Goal: Information Seeking & Learning: Learn about a topic

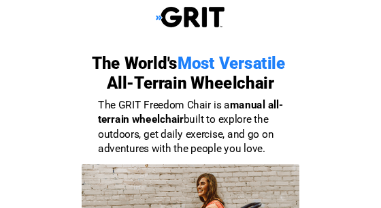
scroll to position [159, 0]
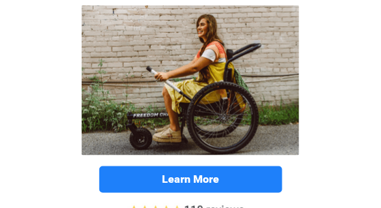
select select "US"
click at [209, 81] on img at bounding box center [191, 80] width 218 height 150
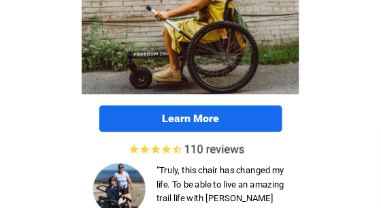
scroll to position [219, 0]
click at [200, 121] on strong "Learn More" at bounding box center [190, 118] width 57 height 13
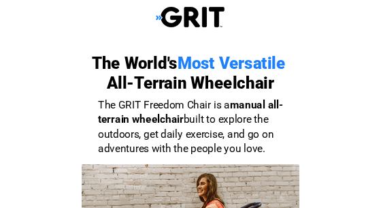
scroll to position [2440, 0]
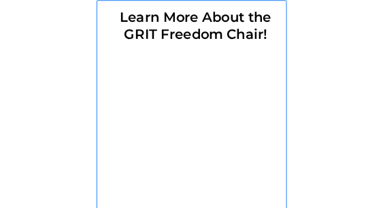
select select "US"
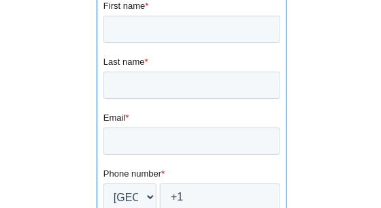
scroll to position [2502, 0]
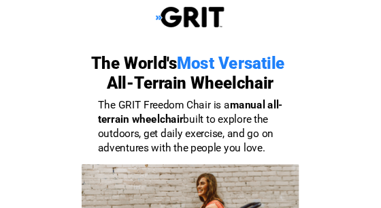
select select "US"
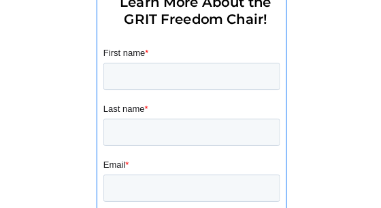
scroll to position [2391, 0]
